Goal: Transaction & Acquisition: Purchase product/service

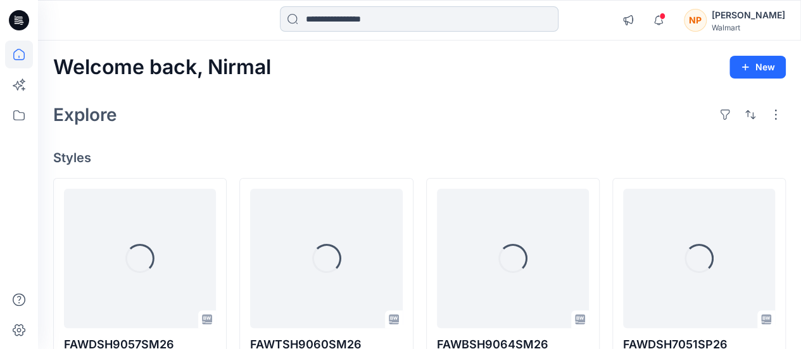
click at [392, 17] on input at bounding box center [419, 18] width 279 height 25
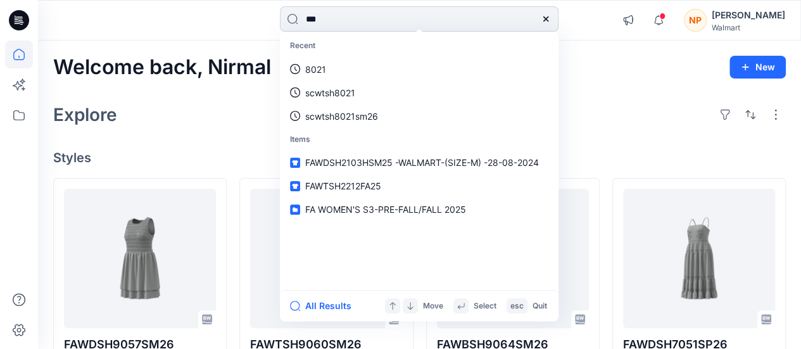
type input "****"
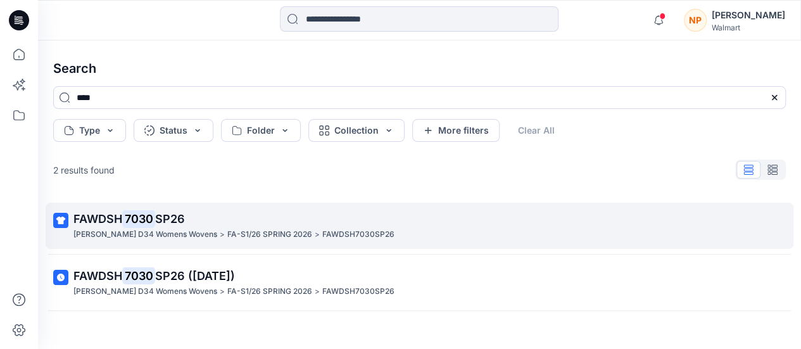
click at [288, 221] on p "FAWDSH 7030 SP26" at bounding box center [418, 219] width 690 height 18
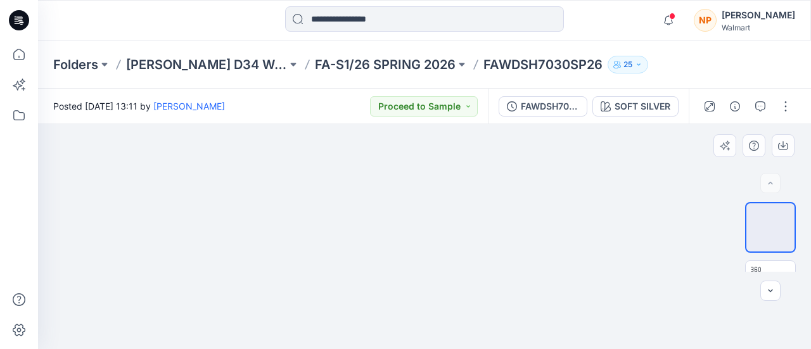
drag, startPoint x: 431, startPoint y: 179, endPoint x: 424, endPoint y: 265, distance: 86.4
drag, startPoint x: 433, startPoint y: 191, endPoint x: 416, endPoint y: 248, distance: 60.3
click at [416, 67] on img at bounding box center [424, 67] width 559 height 0
